Goal: Information Seeking & Learning: Learn about a topic

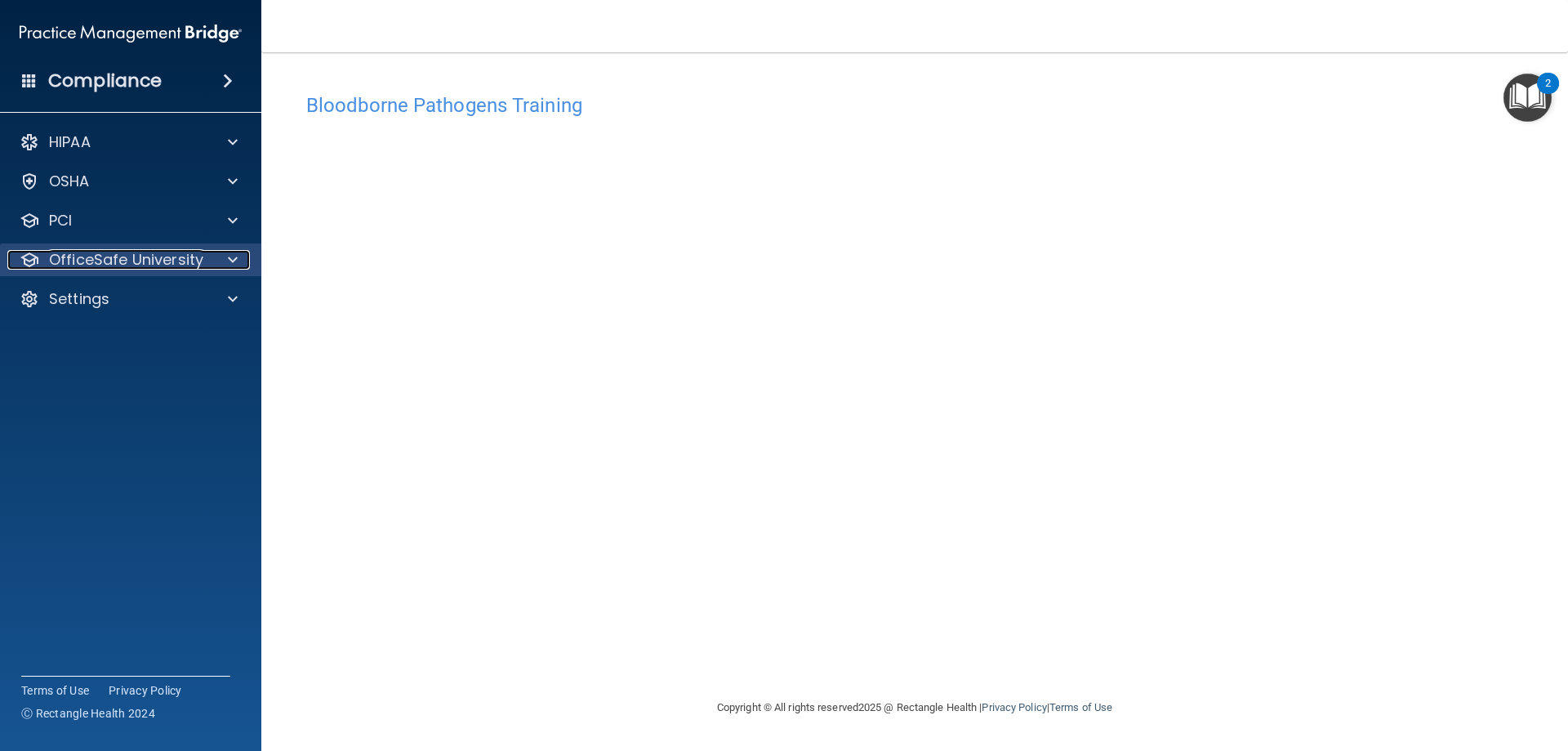
click at [189, 259] on p "OfficeSafe University" at bounding box center [126, 259] width 154 height 20
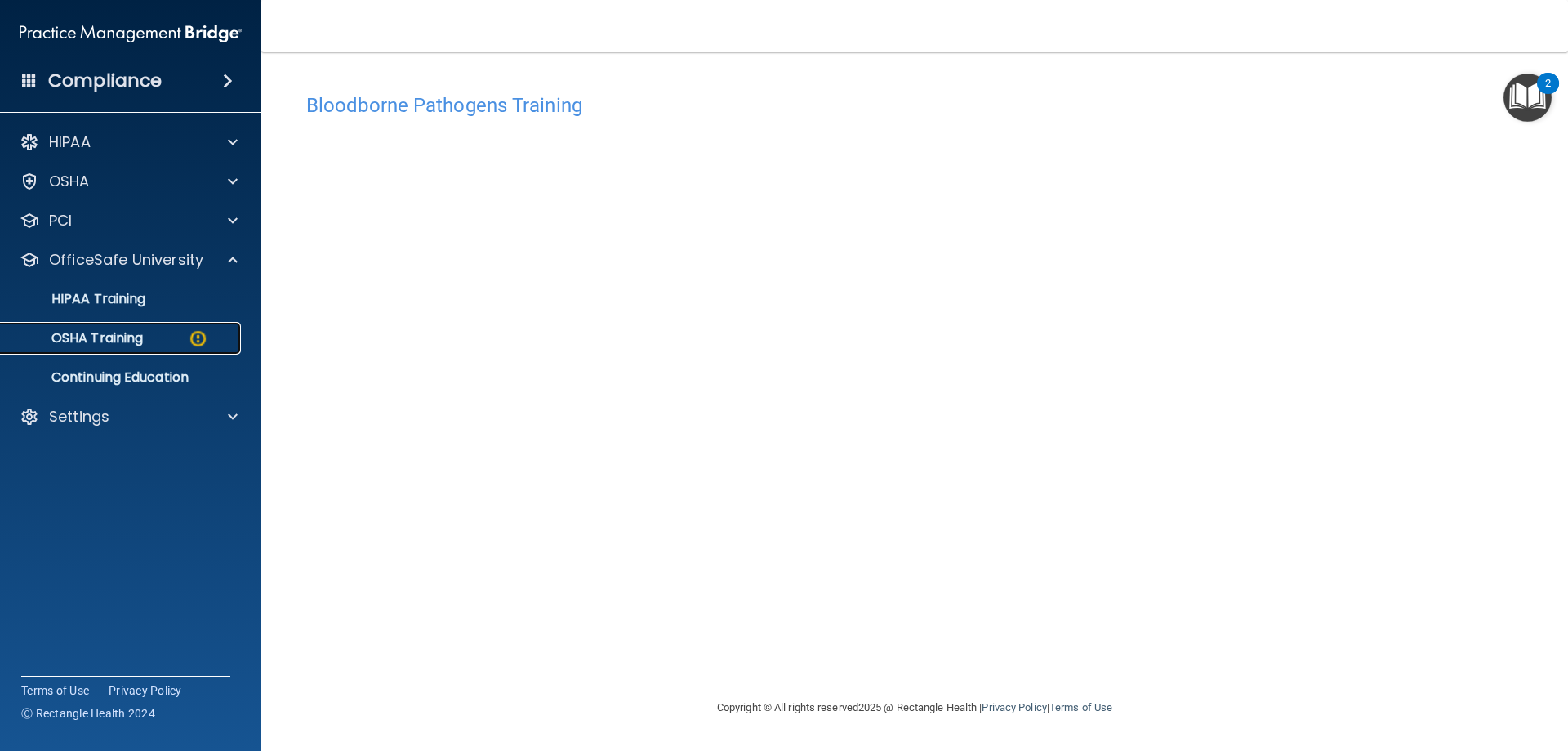
click at [154, 335] on div "OSHA Training" at bounding box center [122, 337] width 223 height 16
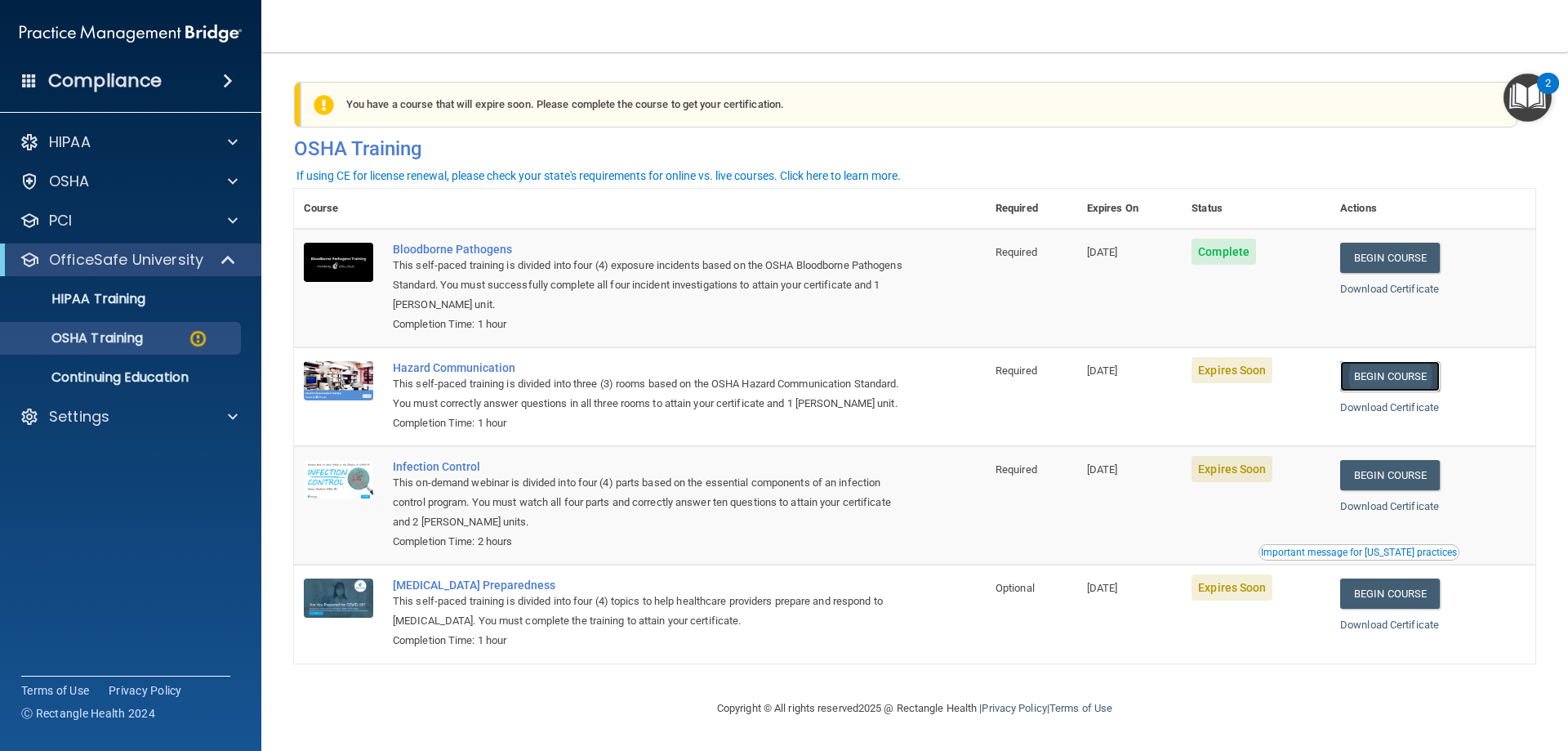
click at [1409, 381] on link "Begin Course" at bounding box center [1390, 376] width 100 height 30
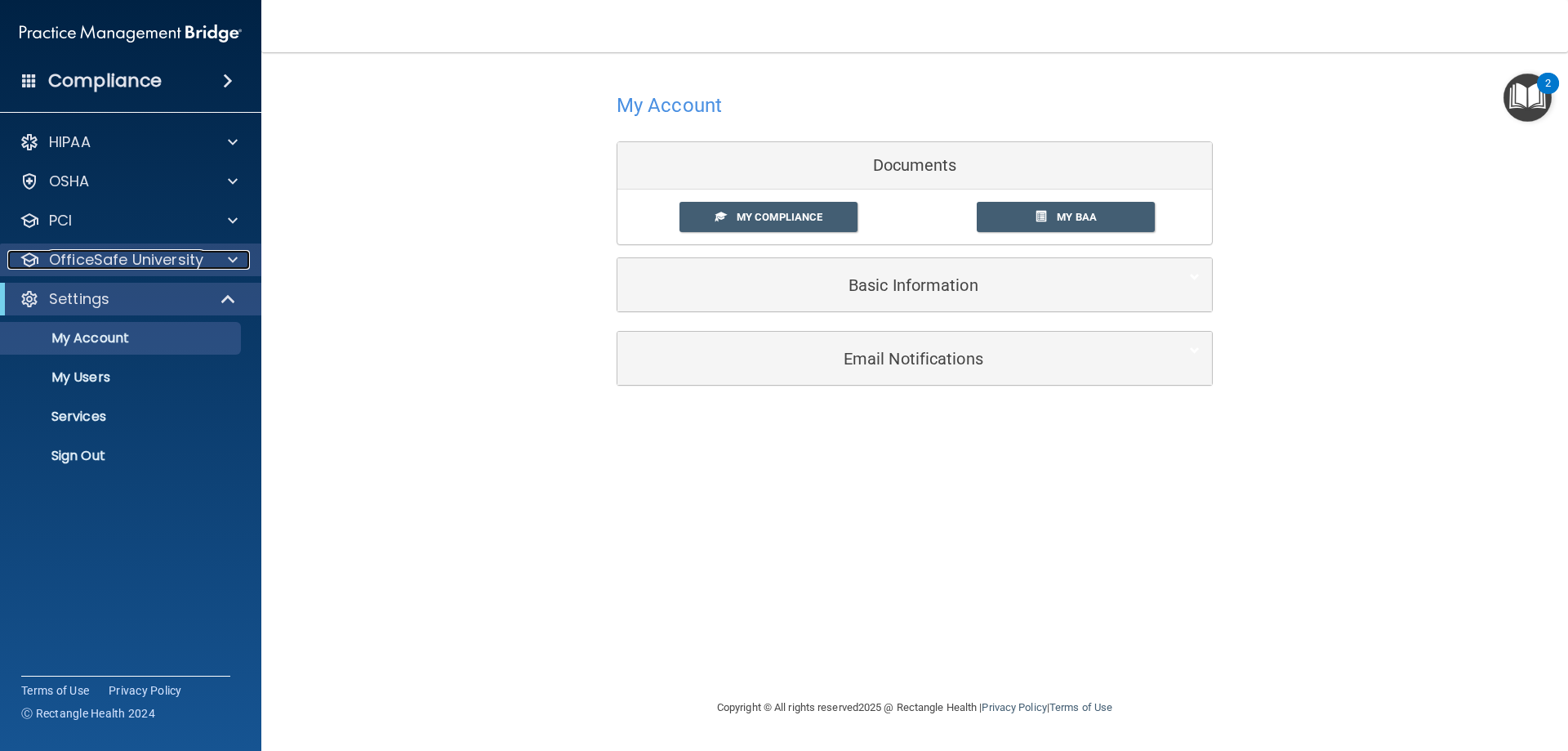
click at [111, 258] on p "OfficeSafe University" at bounding box center [126, 259] width 154 height 20
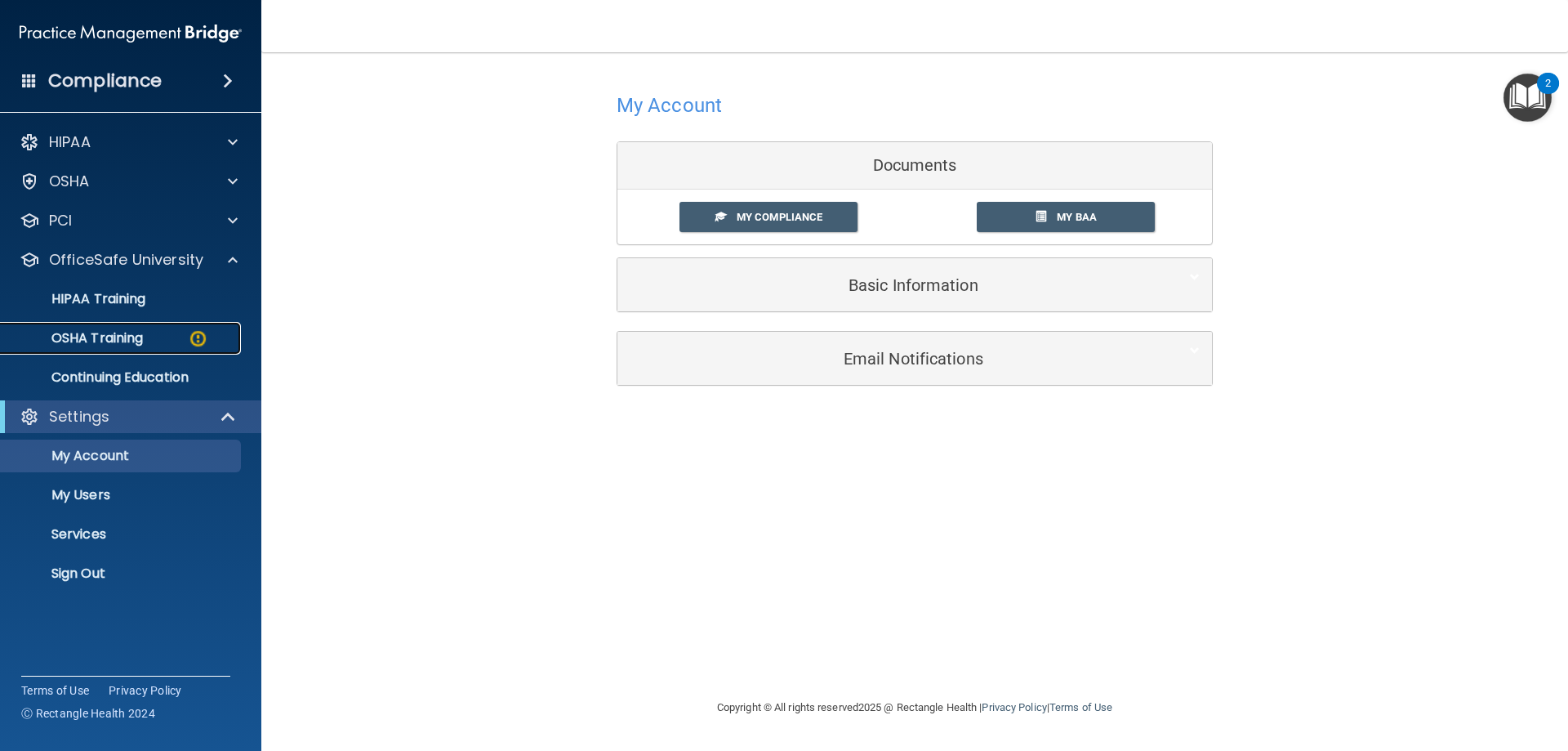
click at [111, 335] on p "OSHA Training" at bounding box center [76, 337] width 132 height 16
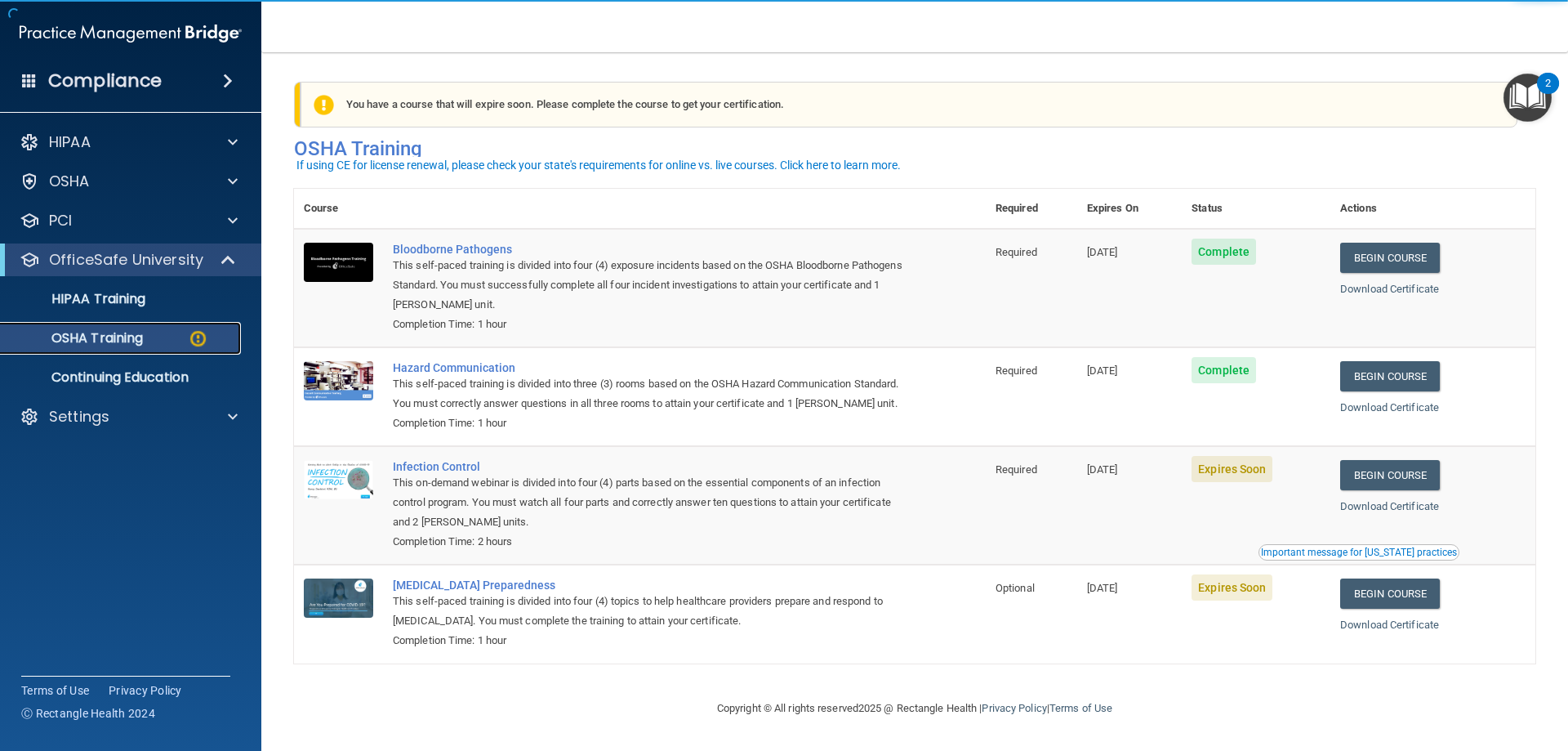
scroll to position [20, 0]
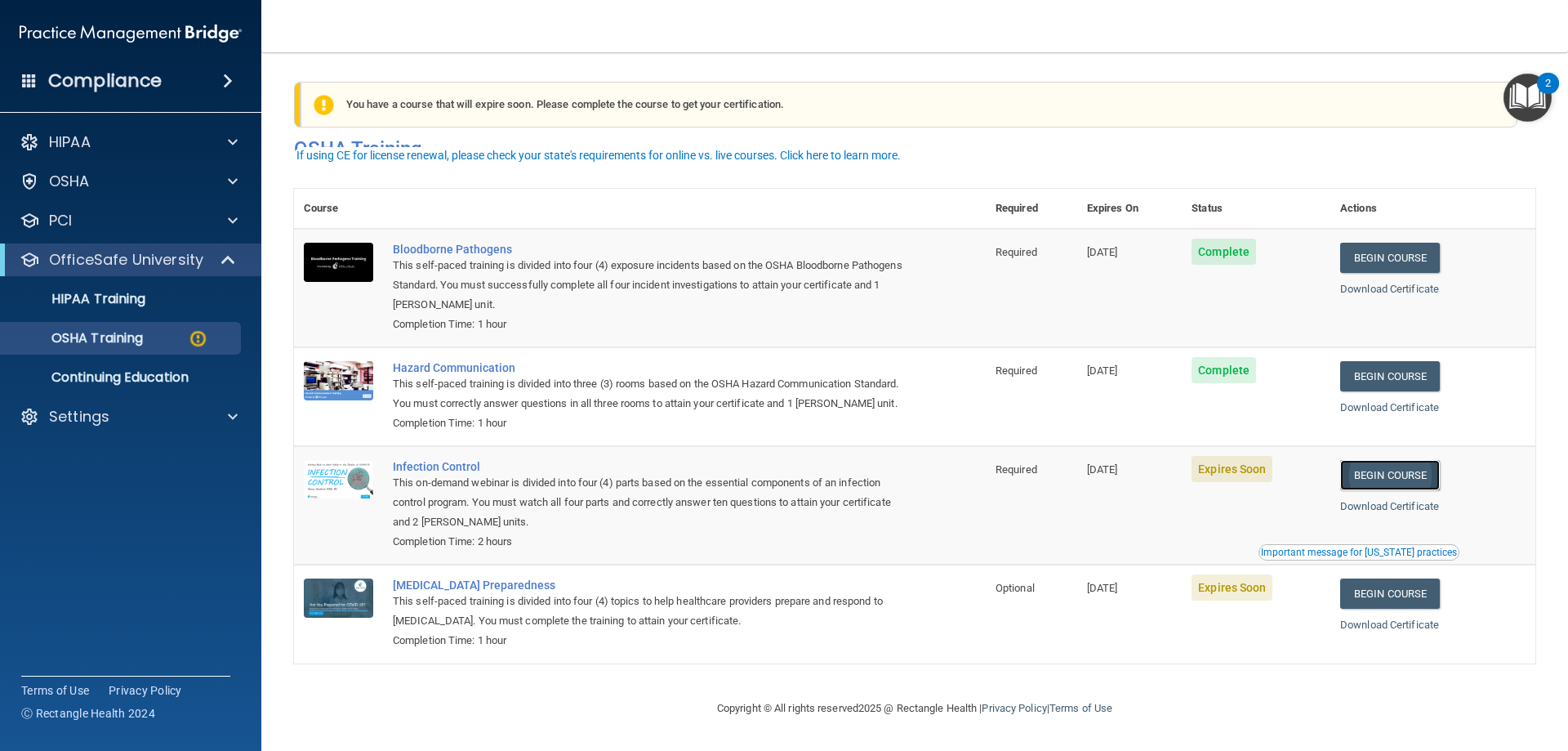
click at [1399, 472] on link "Begin Course" at bounding box center [1390, 476] width 100 height 30
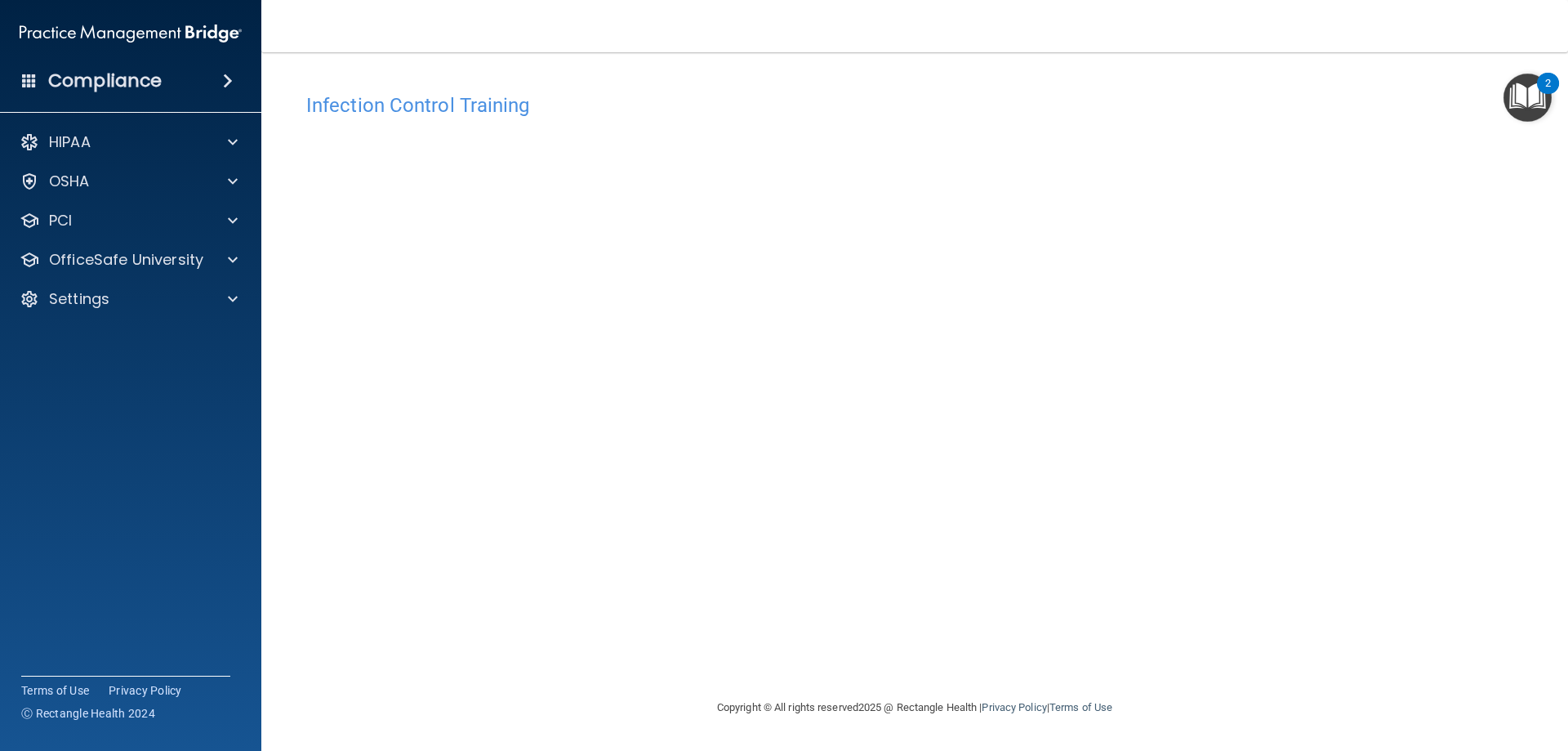
click at [1133, 346] on div "Infection Control Training This course doesn’t expire until 09/29/2025. Are you…" at bounding box center [915, 391] width 1241 height 613
click at [174, 277] on div "HIPAA Documents and Policies Report an Incident Business Associates Emergency P…" at bounding box center [131, 223] width 262 height 209
click at [174, 269] on p "OfficeSafe University" at bounding box center [126, 259] width 154 height 20
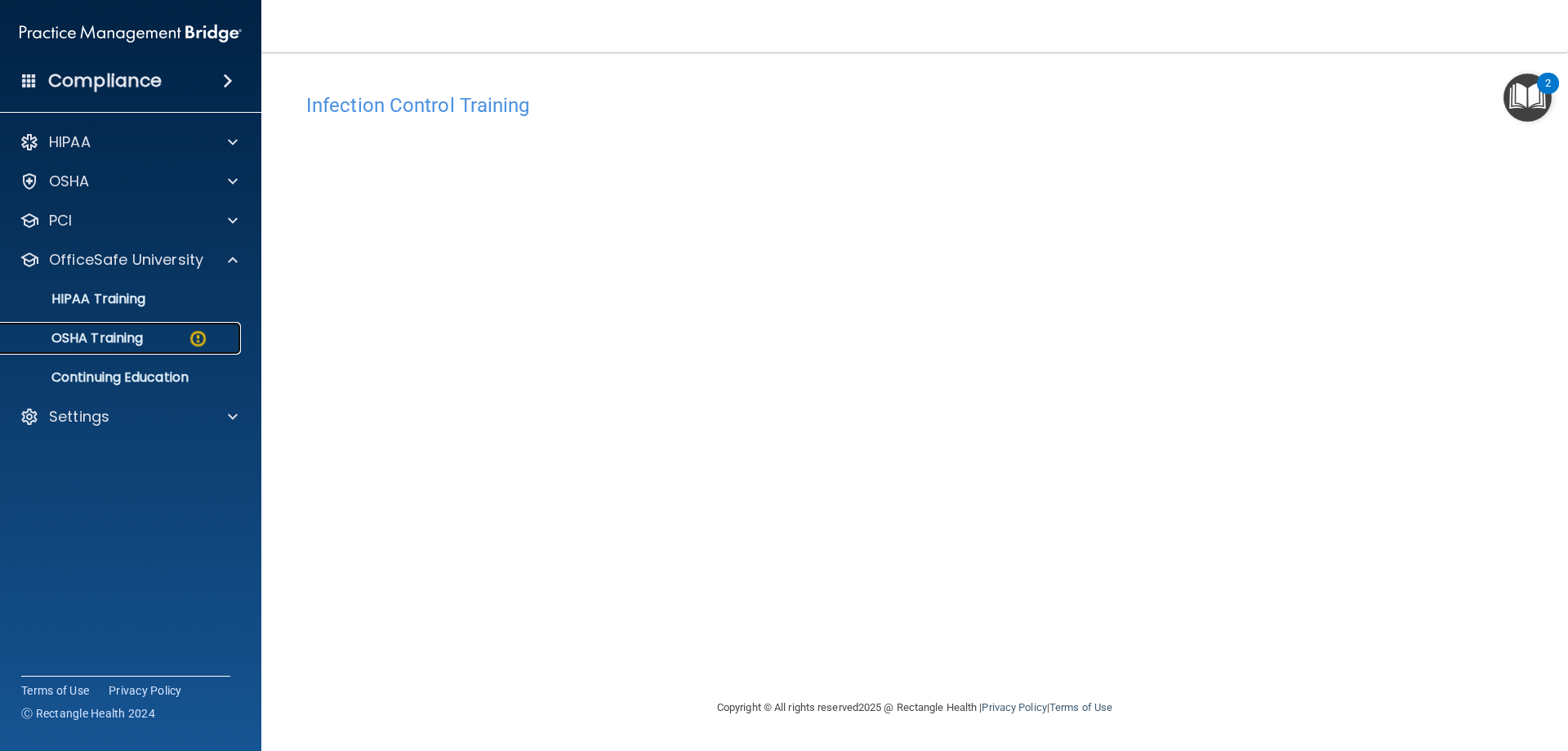
click at [123, 335] on p "OSHA Training" at bounding box center [76, 337] width 132 height 16
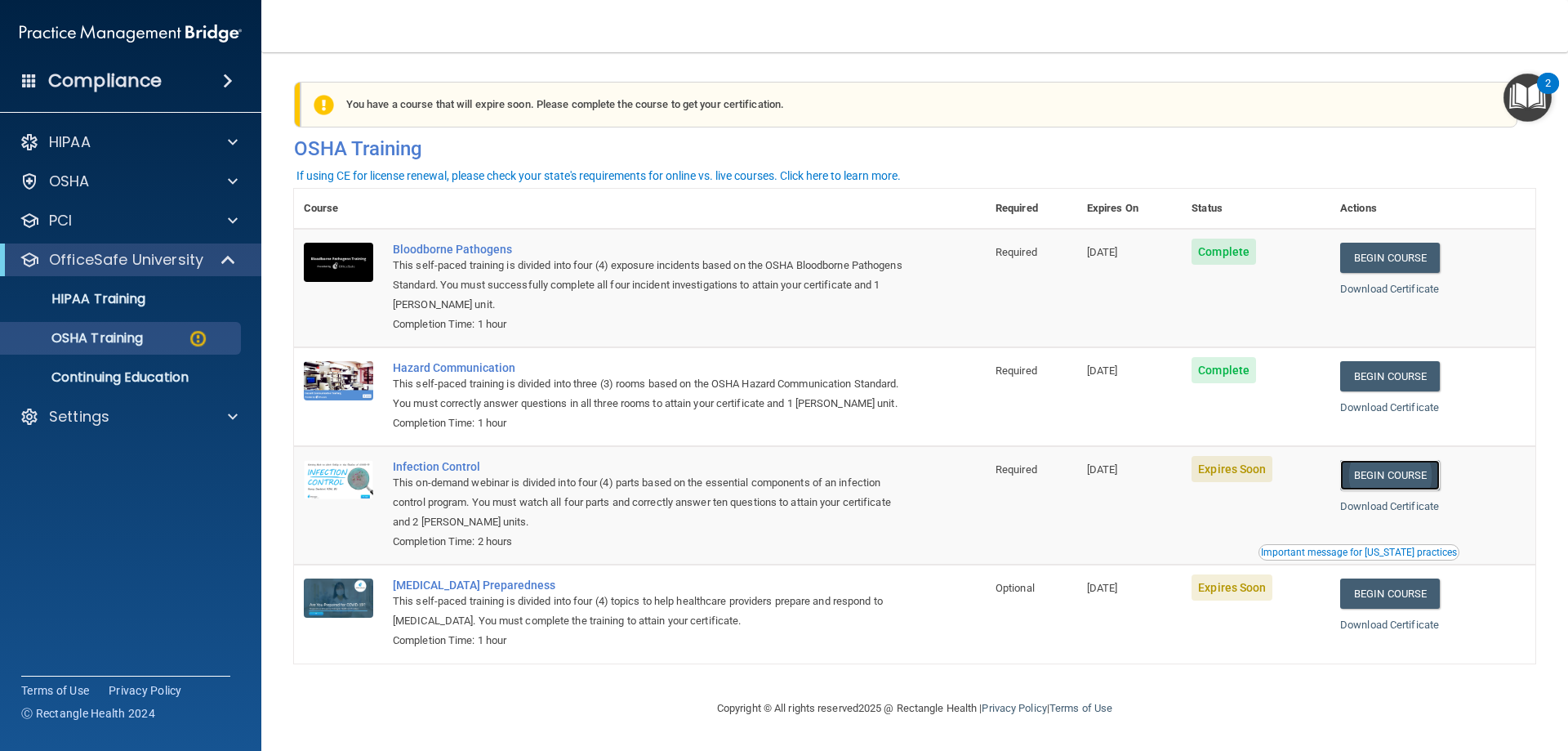
click at [1397, 490] on link "Begin Course" at bounding box center [1390, 476] width 100 height 30
click at [1417, 609] on link "Begin Course" at bounding box center [1390, 594] width 100 height 30
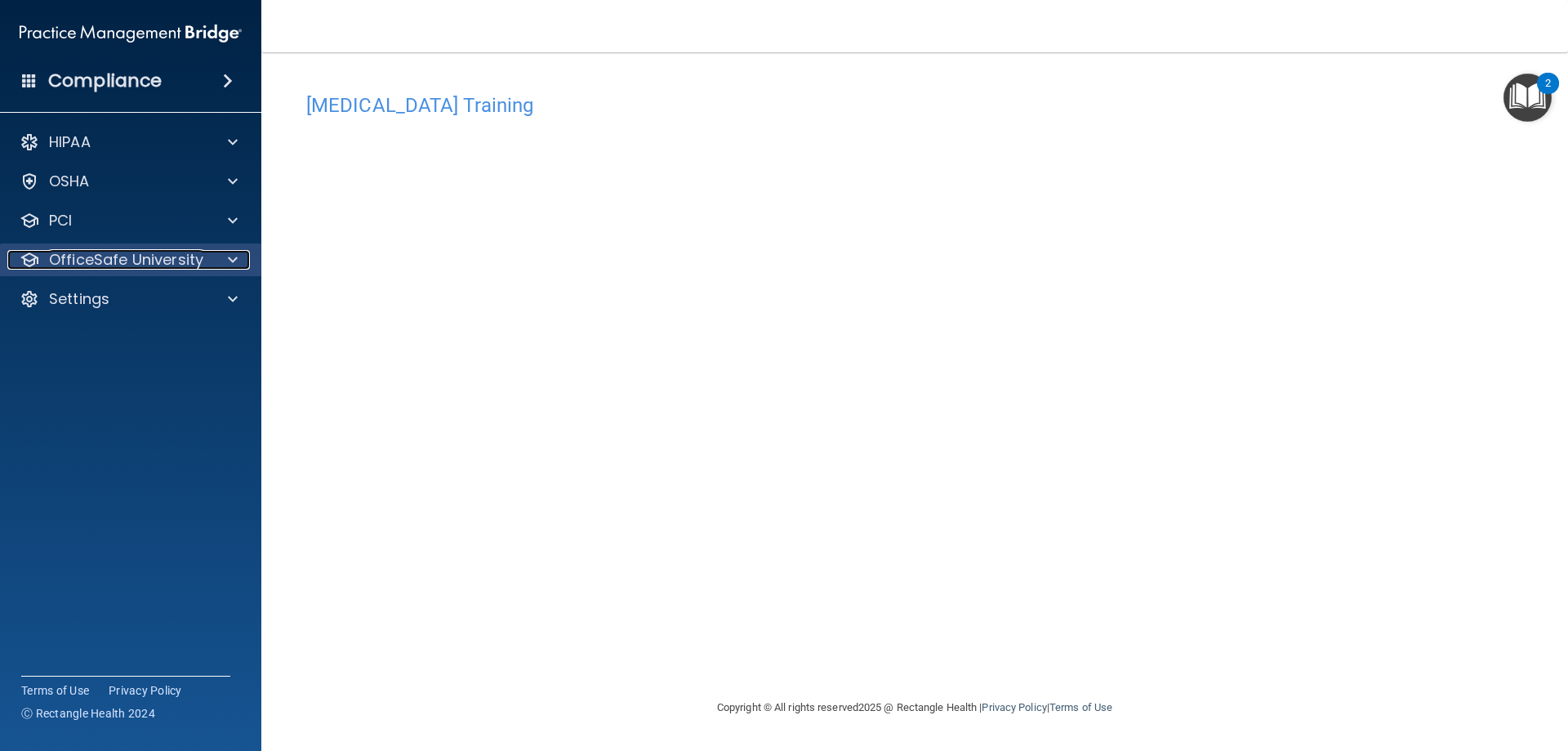
click at [159, 254] on p "OfficeSafe University" at bounding box center [126, 259] width 154 height 20
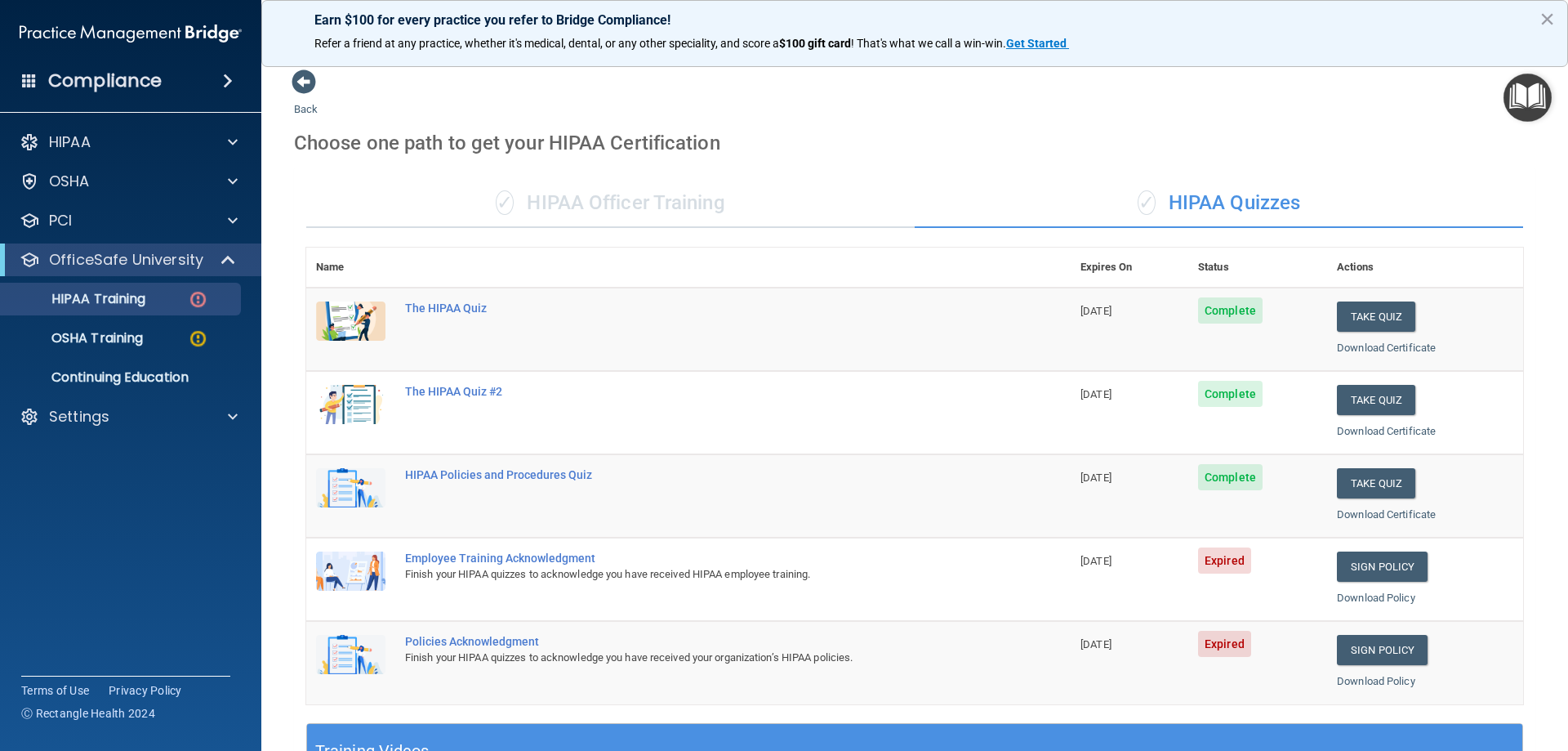
scroll to position [327, 0]
